Goal: Transaction & Acquisition: Purchase product/service

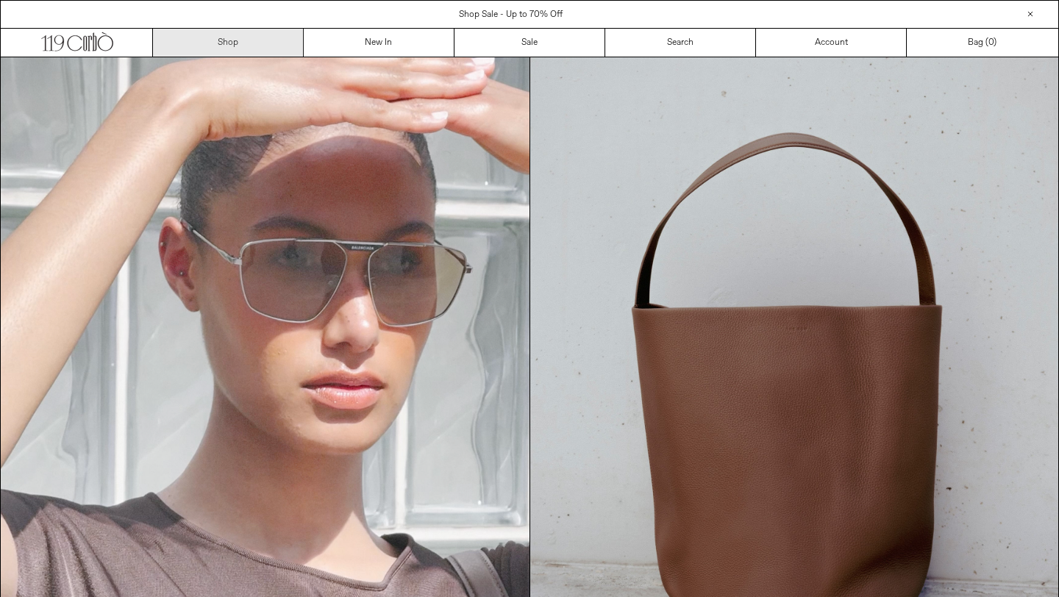
click at [221, 46] on link "Shop" at bounding box center [228, 43] width 151 height 28
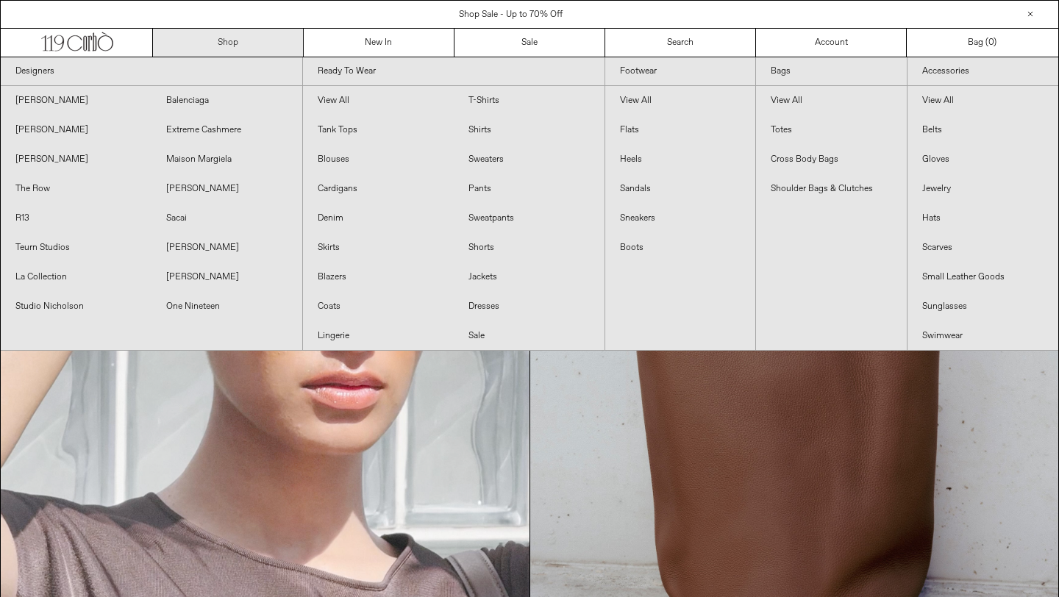
click at [221, 46] on link "Shop" at bounding box center [228, 43] width 151 height 28
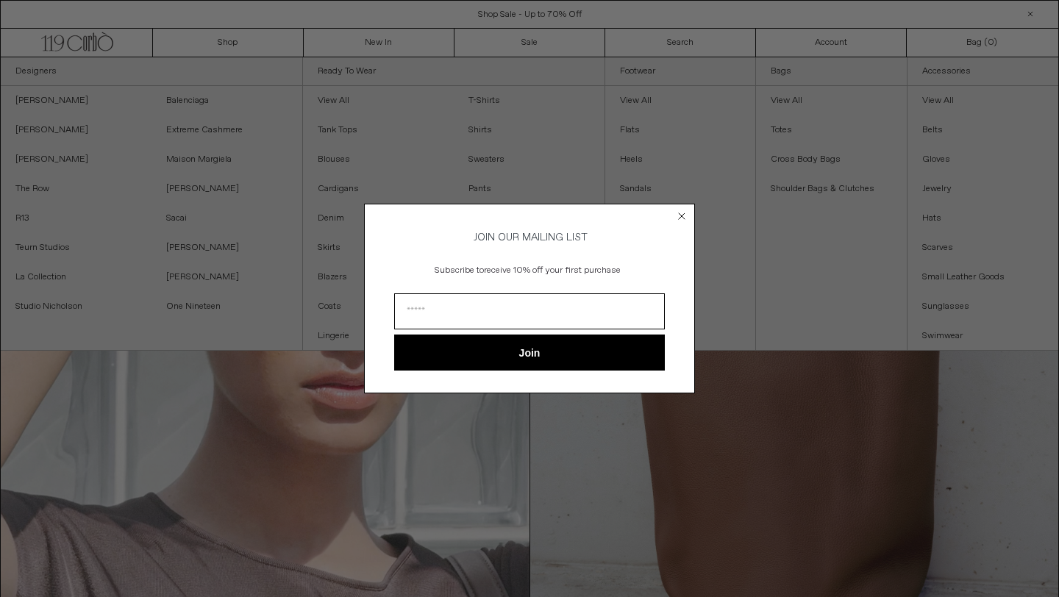
click at [680, 215] on circle "Close dialog" at bounding box center [682, 216] width 14 height 14
